Goal: Task Accomplishment & Management: Manage account settings

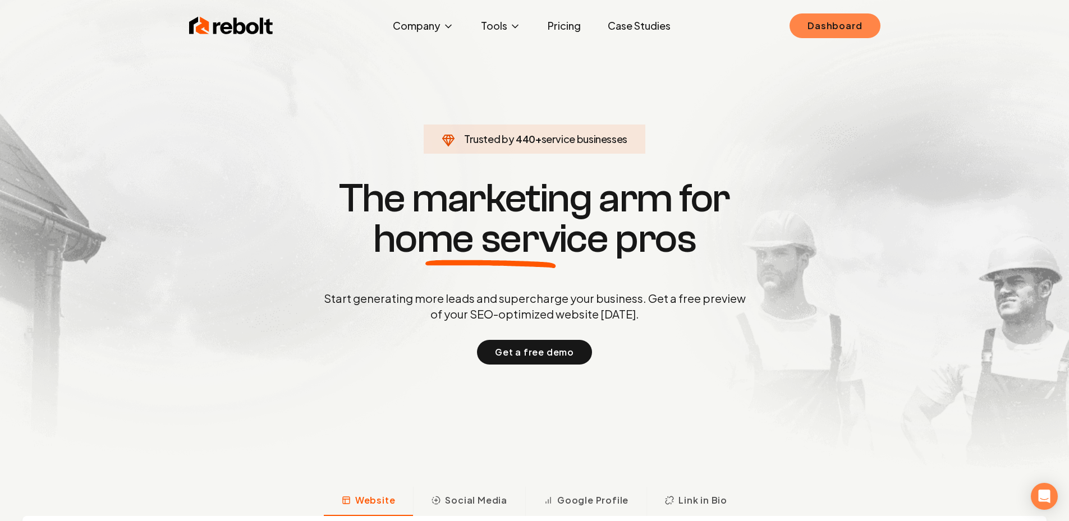
click at [817, 34] on link "Dashboard" at bounding box center [835, 25] width 90 height 25
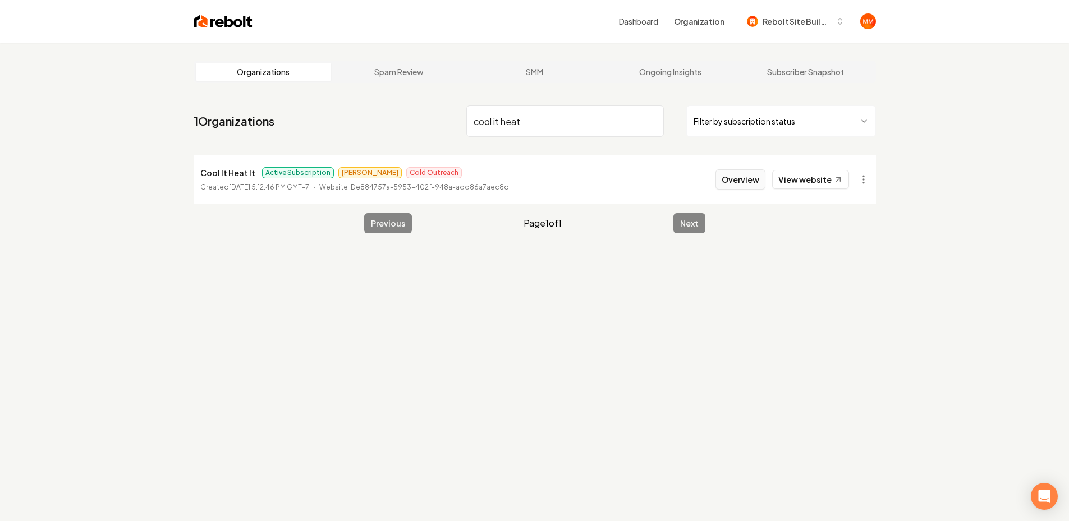
type input "cool it heat"
click at [737, 178] on button "Overview" at bounding box center [741, 180] width 50 height 20
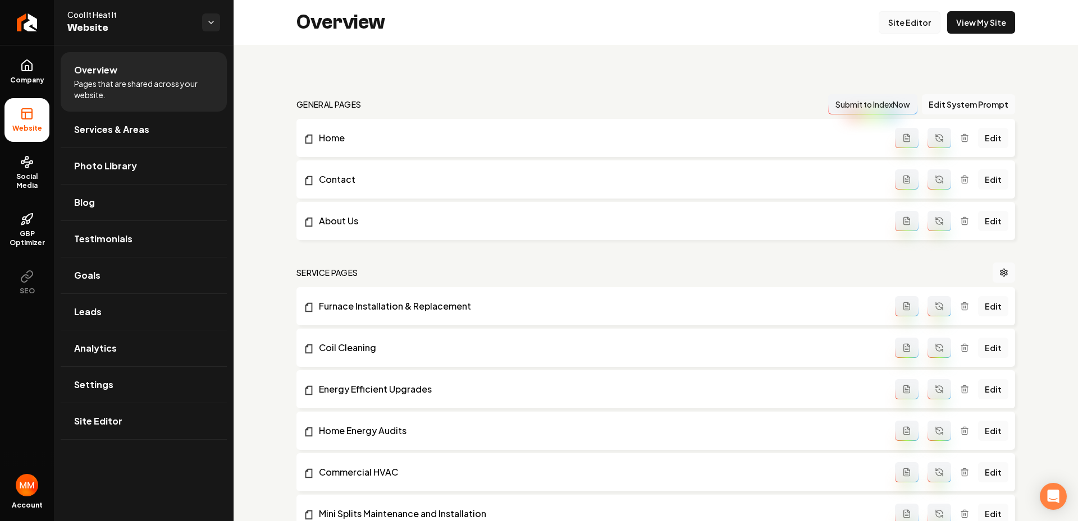
click at [927, 20] on link "Site Editor" at bounding box center [909, 22] width 62 height 22
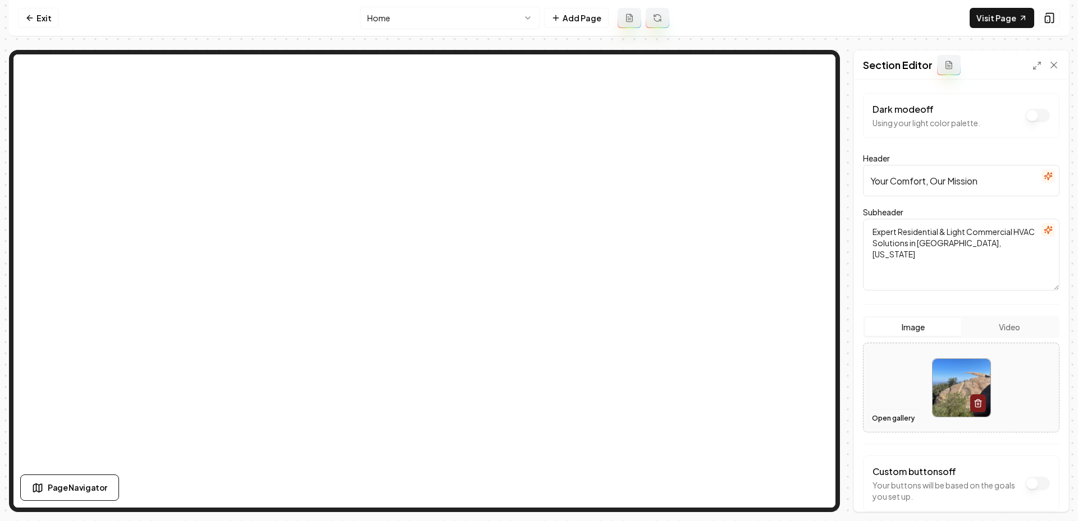
click at [877, 418] on button "Open gallery" at bounding box center [893, 419] width 51 height 18
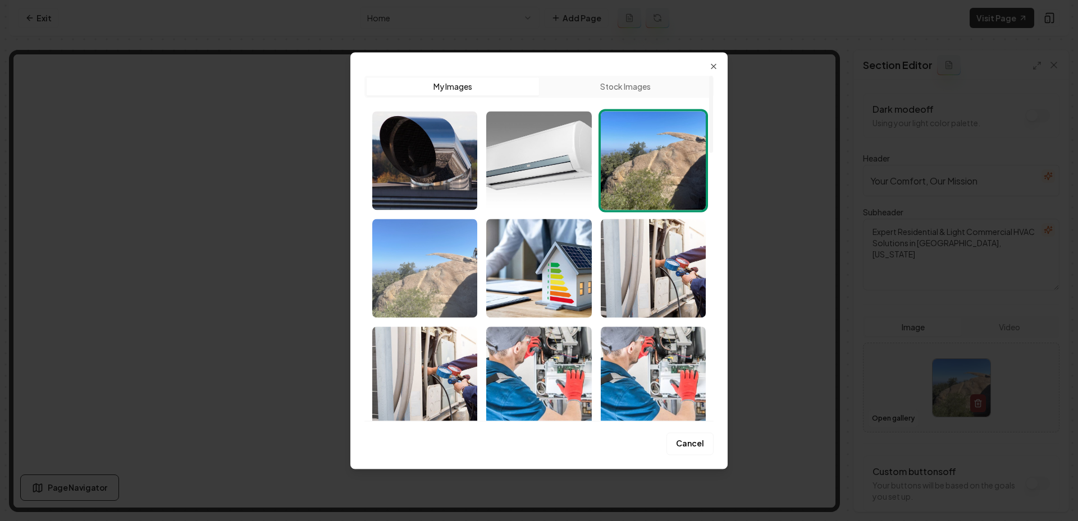
click at [462, 261] on img "Select image image_689b75ef5c7cd75eb8aa3113.jpeg" at bounding box center [424, 268] width 105 height 99
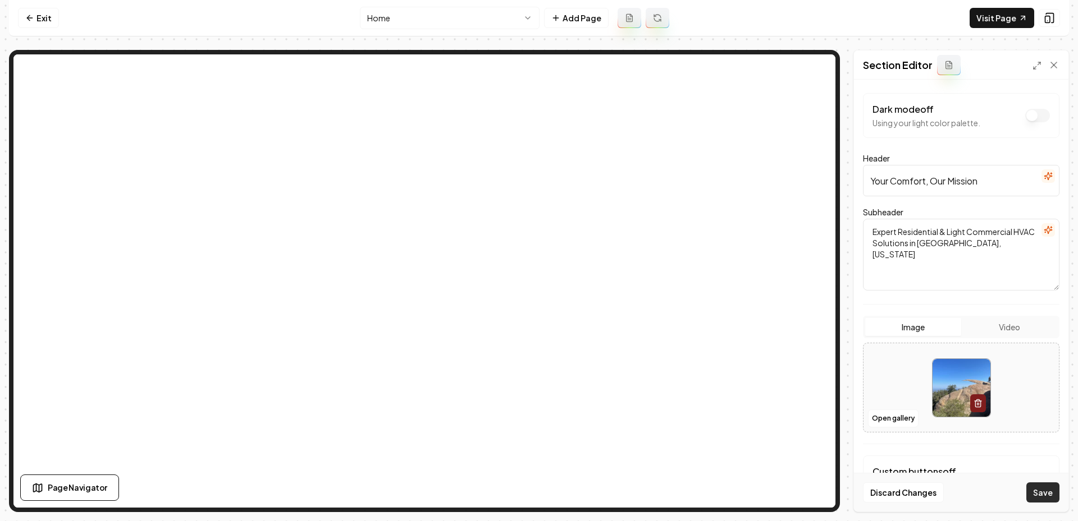
click at [1034, 494] on button "Save" at bounding box center [1042, 493] width 33 height 20
click at [37, 22] on link "Exit" at bounding box center [38, 18] width 41 height 20
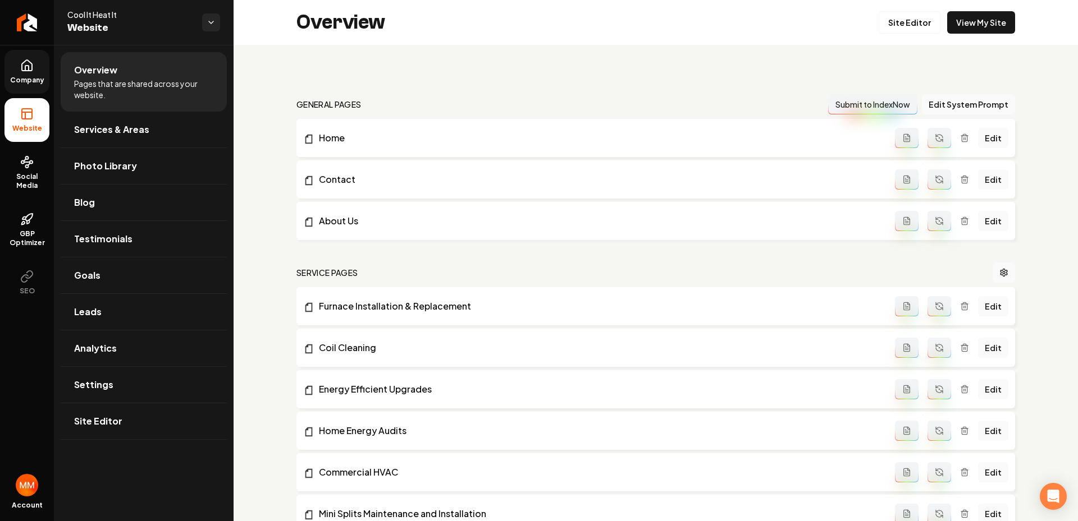
click at [27, 68] on icon at bounding box center [26, 65] width 13 height 13
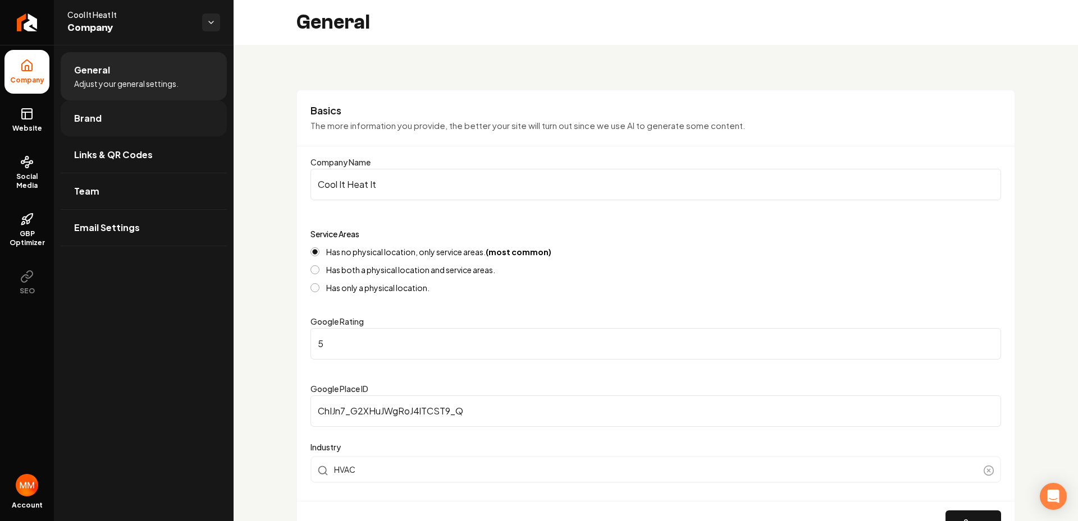
click at [103, 126] on link "Brand" at bounding box center [144, 118] width 166 height 36
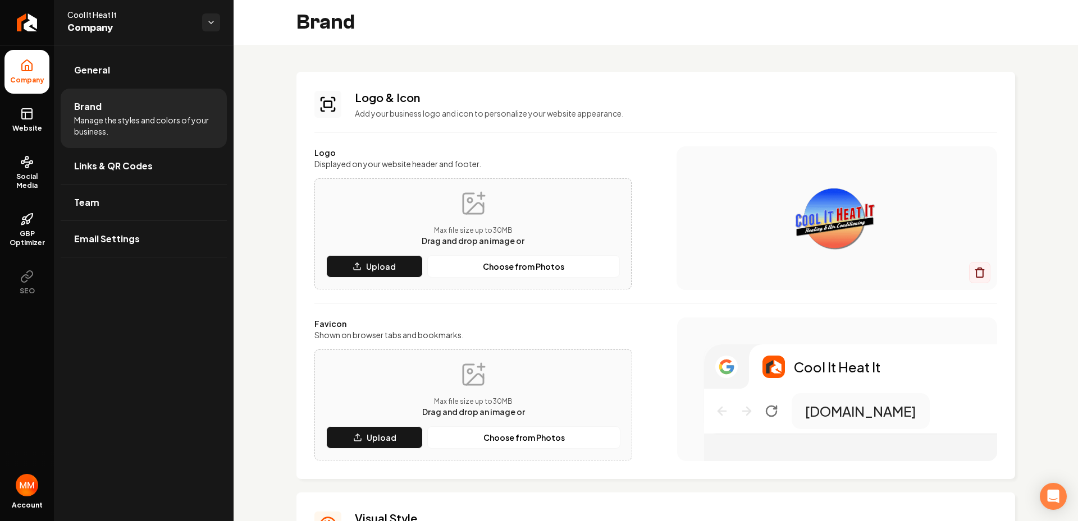
click at [758, 17] on div "Brand" at bounding box center [655, 22] width 844 height 45
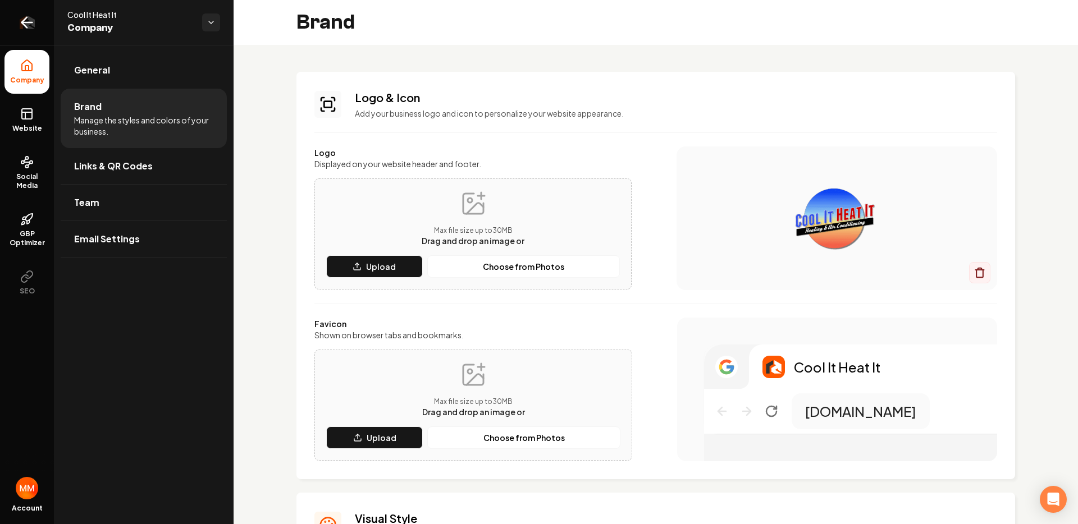
click at [30, 28] on icon "Return to dashboard" at bounding box center [27, 22] width 18 height 18
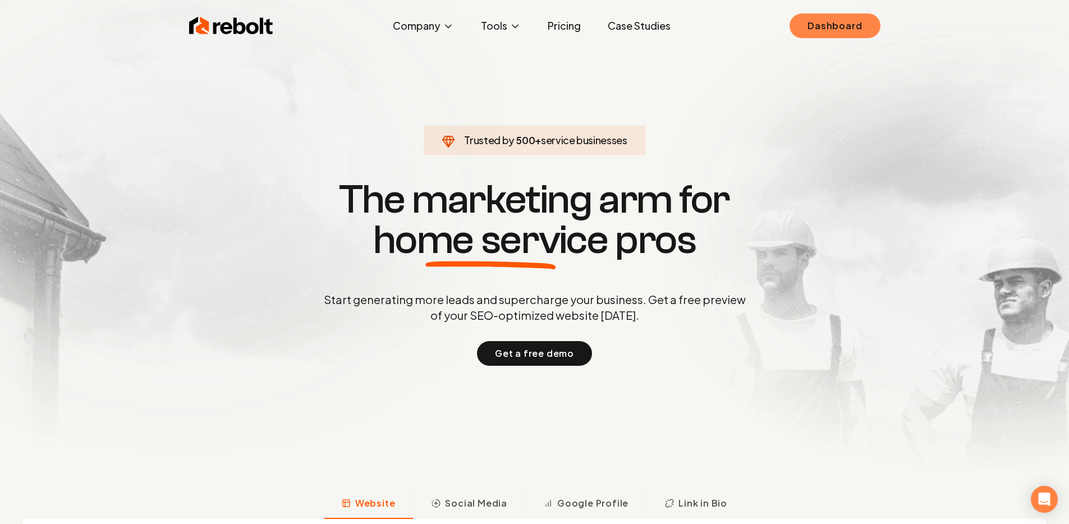
drag, startPoint x: 812, startPoint y: 12, endPoint x: 813, endPoint y: 19, distance: 6.8
click at [812, 15] on div "Rebolt Company About Blog Jobs Tools Google Review QR Code Generator Google Bus…" at bounding box center [535, 26] width 718 height 34
click at [813, 19] on link "Dashboard" at bounding box center [835, 25] width 90 height 25
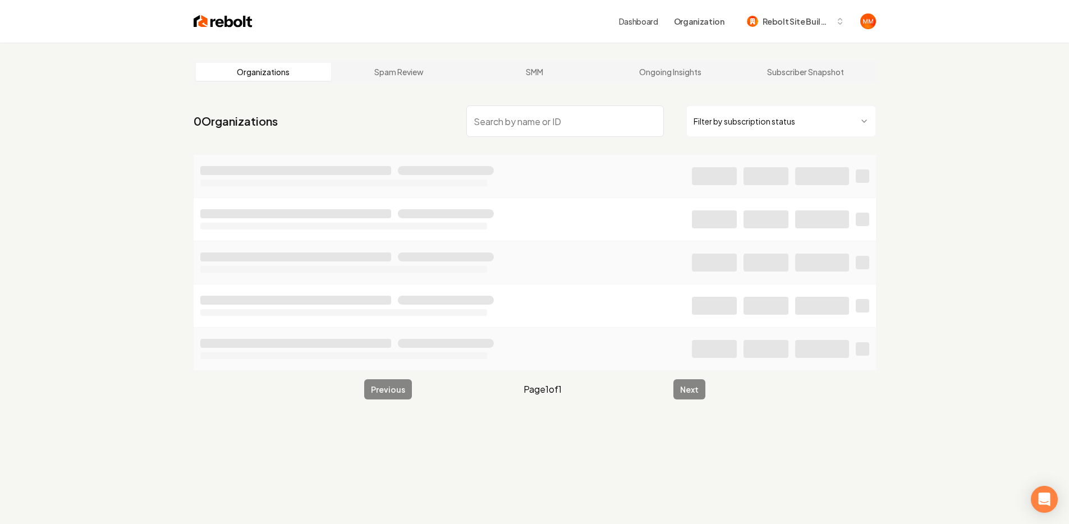
click at [547, 121] on input "search" at bounding box center [565, 121] width 198 height 31
